Goal: Transaction & Acquisition: Purchase product/service

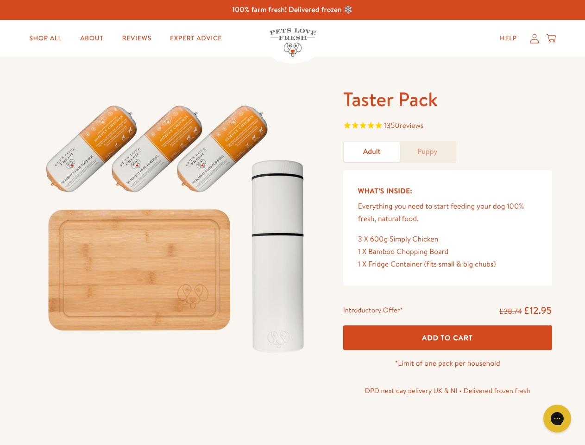
click at [292, 222] on img at bounding box center [177, 225] width 288 height 276
click at [447, 126] on span "1350 reviews" at bounding box center [447, 126] width 209 height 14
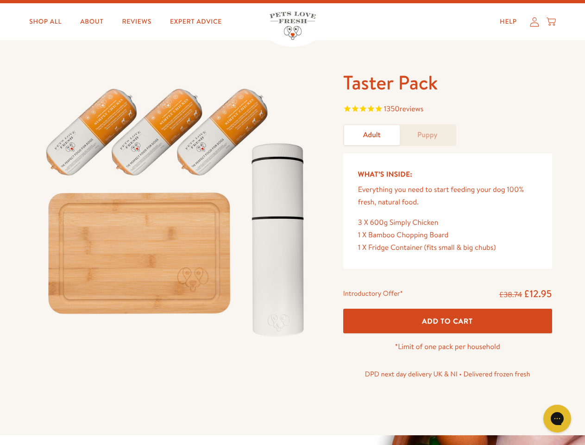
click at [447, 337] on div "Introductory Offer* £38.74 £12.95 Add To Cart *Limit of one pack per household …" at bounding box center [448, 336] width 224 height 106
click at [557, 418] on icon "Gorgias live chat" at bounding box center [556, 417] width 9 height 9
